Goal: Transaction & Acquisition: Purchase product/service

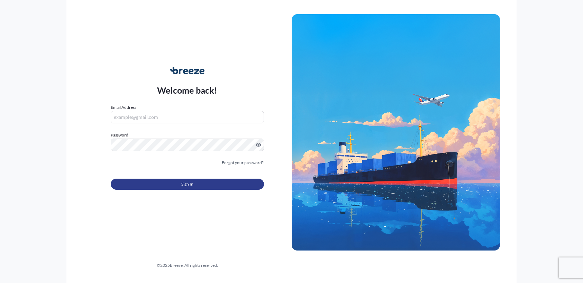
type input "[EMAIL_ADDRESS][DOMAIN_NAME]"
click at [163, 187] on button "Sign In" at bounding box center [187, 184] width 153 height 11
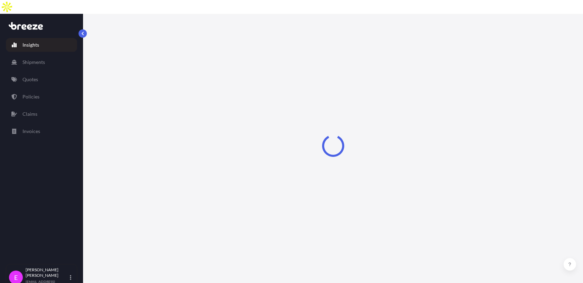
select select "2025"
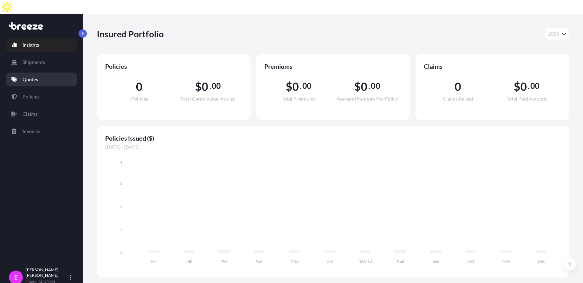
click at [40, 73] on link "Quotes" at bounding box center [41, 80] width 71 height 14
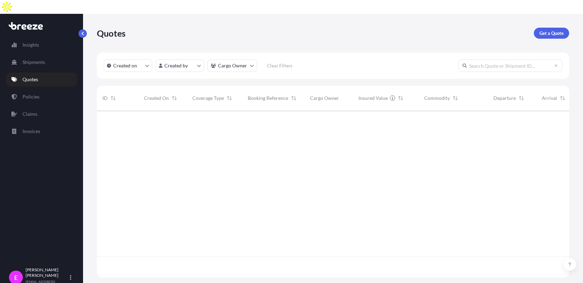
scroll to position [187, 467]
click at [543, 30] on p "Get a Quote" at bounding box center [551, 33] width 24 height 7
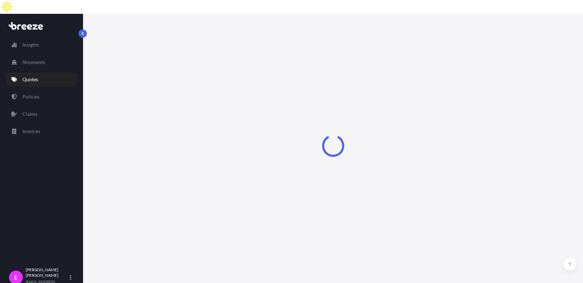
select select "Sea"
select select "1"
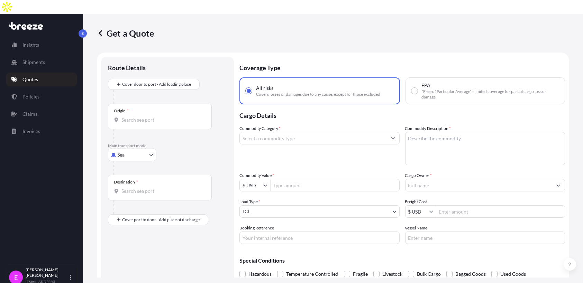
scroll to position [11, 0]
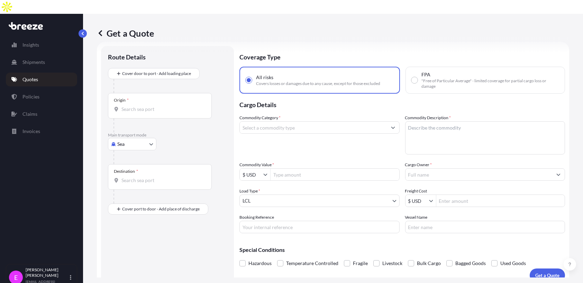
click at [132, 93] on div "Origin *" at bounding box center [160, 106] width 104 height 26
click at [132, 106] on input "Origin *" at bounding box center [162, 109] width 82 height 7
click at [132, 93] on div "Origin * [GEOGRAPHIC_DATA]" at bounding box center [160, 106] width 104 height 26
click at [132, 106] on input "[GEOGRAPHIC_DATA]" at bounding box center [162, 109] width 82 height 7
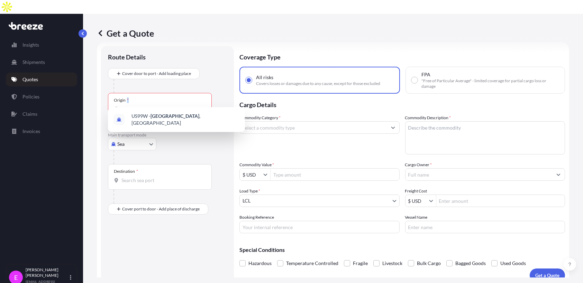
click at [132, 93] on div "Origin * [GEOGRAPHIC_DATA]" at bounding box center [160, 106] width 104 height 26
click at [132, 106] on input "[GEOGRAPHIC_DATA]" at bounding box center [162, 109] width 82 height 7
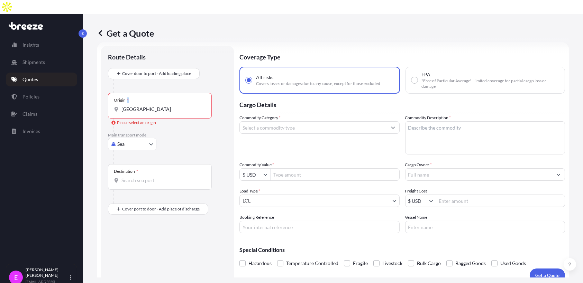
click at [132, 93] on div "Origin * [GEOGRAPHIC_DATA]" at bounding box center [160, 106] width 104 height 26
click at [132, 106] on input "[GEOGRAPHIC_DATA]" at bounding box center [162, 109] width 82 height 7
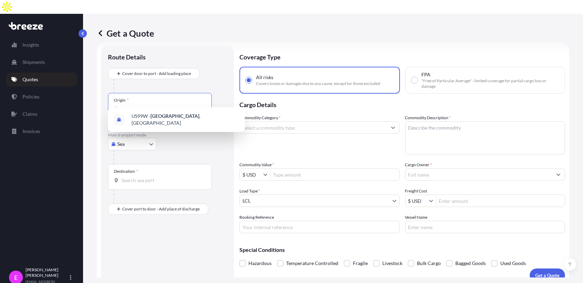
click at [144, 106] on input "[GEOGRAPHIC_DATA]" at bounding box center [162, 109] width 82 height 7
click at [145, 106] on input "08520" at bounding box center [162, 109] width 82 height 7
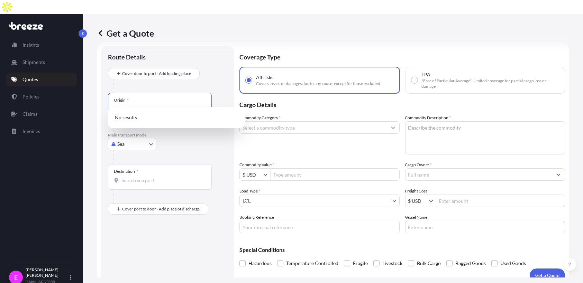
click at [145, 106] on input "08520" at bounding box center [162, 109] width 82 height 7
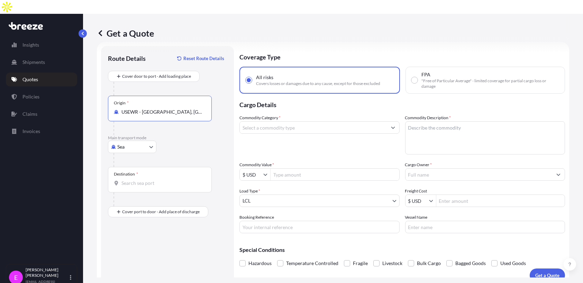
type input "USEWR - [GEOGRAPHIC_DATA], [GEOGRAPHIC_DATA]"
click at [144, 130] on body "3 options available. Insights Shipments Quotes Policies Claims Invoices E [PERS…" at bounding box center [291, 148] width 583 height 297
click at [126, 160] on span "Air" at bounding box center [124, 163] width 7 height 7
select select "Air"
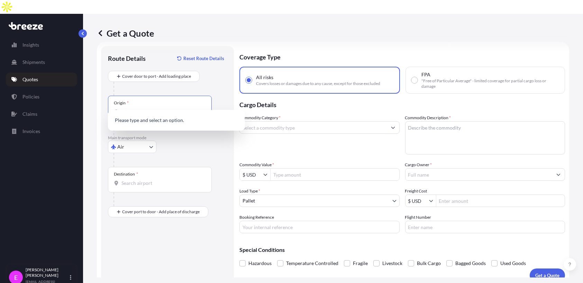
click at [145, 109] on input "Origin *" at bounding box center [162, 112] width 82 height 7
click at [146, 118] on span "USEWR - [GEOGRAPHIC_DATA] , [GEOGRAPHIC_DATA]" at bounding box center [185, 122] width 108 height 14
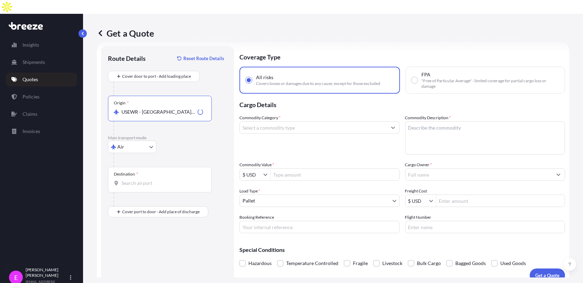
type input "USEWR - [GEOGRAPHIC_DATA], [GEOGRAPHIC_DATA]"
click at [134, 167] on div "Destination *" at bounding box center [160, 180] width 104 height 26
click at [134, 180] on input "Destination *" at bounding box center [162, 183] width 82 height 7
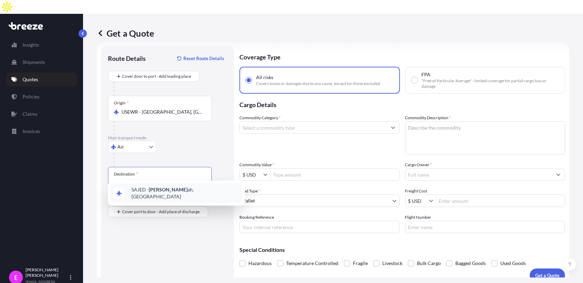
click at [148, 194] on span "[PERSON_NAME] ah, [GEOGRAPHIC_DATA]" at bounding box center [185, 193] width 108 height 14
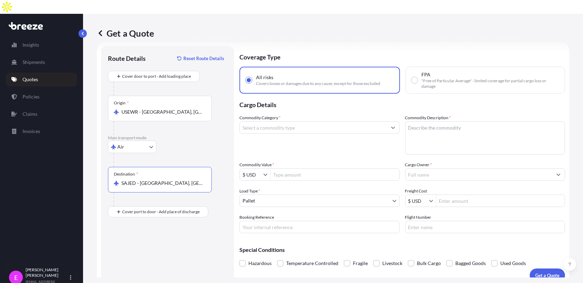
type input "SAJED - [GEOGRAPHIC_DATA], [GEOGRAPHIC_DATA]"
click at [358, 121] on input "Commodity Category *" at bounding box center [313, 127] width 147 height 12
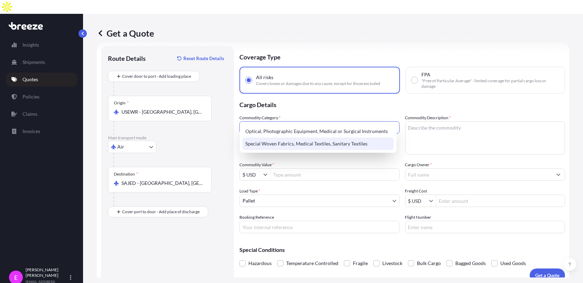
click at [338, 141] on div "Special Woven Fabrics, Medical Textiles, Sanitary Textiles" at bounding box center [317, 144] width 151 height 12
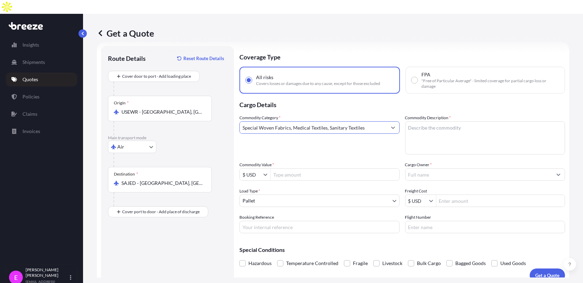
type input "Special Woven Fabrics, Medical Textiles, Sanitary Textiles"
click at [437, 128] on textarea "Commodity Description *" at bounding box center [485, 137] width 160 height 33
type textarea "medical stockings"
click at [281, 168] on input "Commodity Value *" at bounding box center [334, 174] width 129 height 12
type input "99,500"
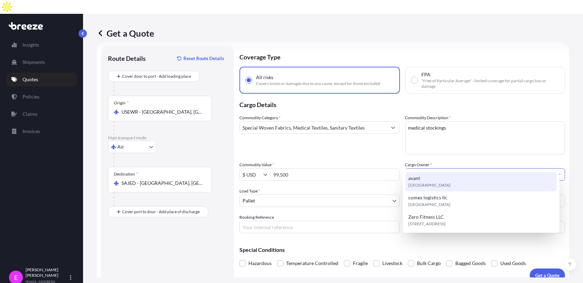
paste input "TRANS FREIGHT PROJECTS & LOGISTICS [DOMAIN_NAME]"
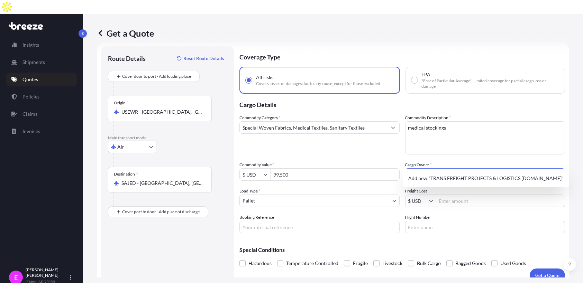
type input "TRANS FREIGHT PROJECTS & LOGISTICS [DOMAIN_NAME]"
click at [321, 188] on div "Load Type * Pallet" at bounding box center [319, 197] width 160 height 19
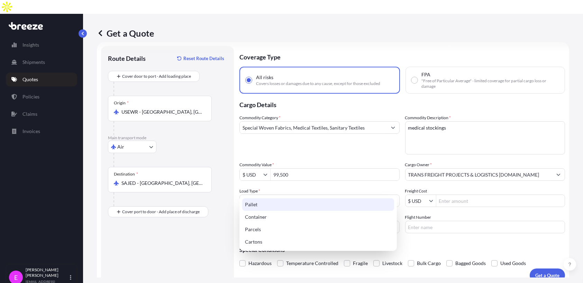
click at [315, 183] on body "3 options available. 0 options available. 1 option available. Insights Shipment…" at bounding box center [291, 148] width 583 height 297
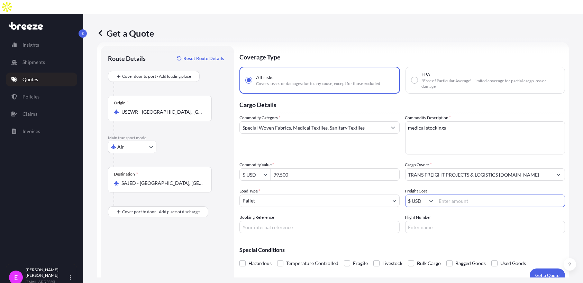
click at [451, 195] on input "Freight Cost" at bounding box center [500, 201] width 129 height 12
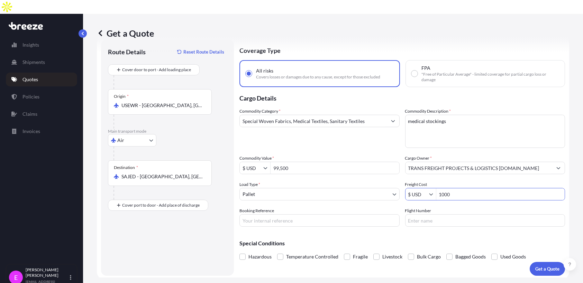
scroll to position [19, 0]
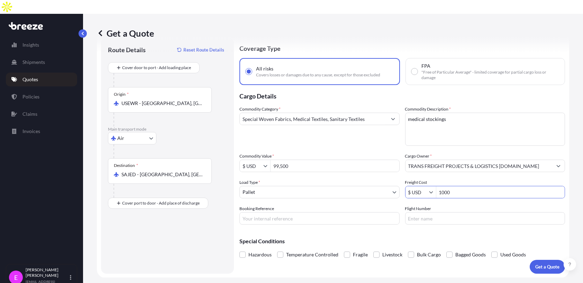
type input "1,000"
click at [226, 225] on div "Route Details Reset Route Details Cover door to port - Add loading place Place …" at bounding box center [167, 155] width 119 height 223
click at [281, 252] on span at bounding box center [280, 255] width 6 height 6
click at [277, 250] on input "Temperature Controlled" at bounding box center [277, 250] width 0 height 0
click at [541, 263] on p "Get a Quote" at bounding box center [547, 266] width 24 height 7
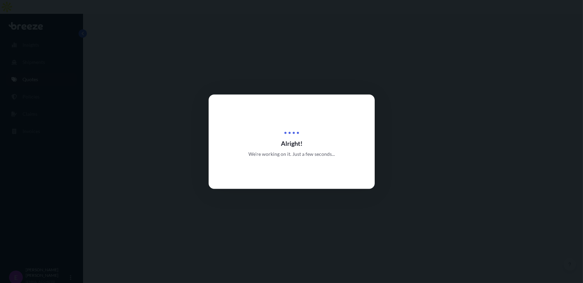
select select "Air"
select select "1"
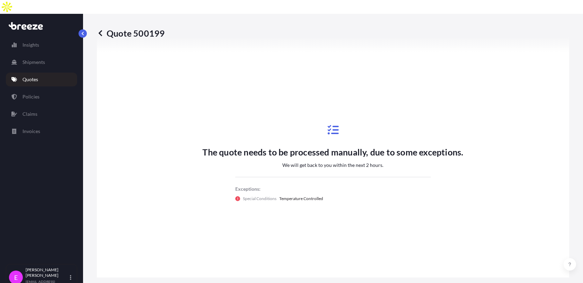
scroll to position [380, 0]
